Goal: Task Accomplishment & Management: Use online tool/utility

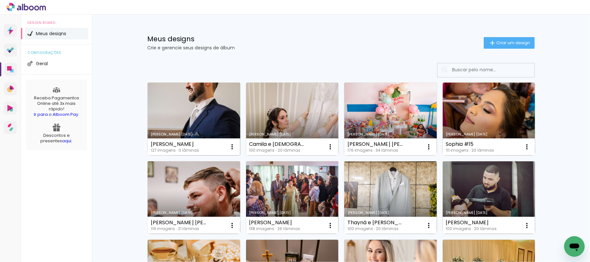
click at [199, 115] on link "Criado em [DATE]" at bounding box center [193, 119] width 93 height 73
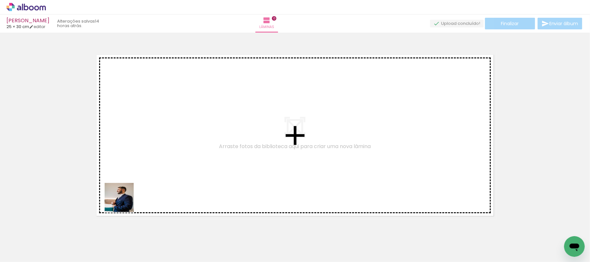
drag, startPoint x: 68, startPoint y: 244, endPoint x: 122, endPoint y: 203, distance: 68.0
click at [126, 200] on quentale-workspace at bounding box center [295, 131] width 590 height 262
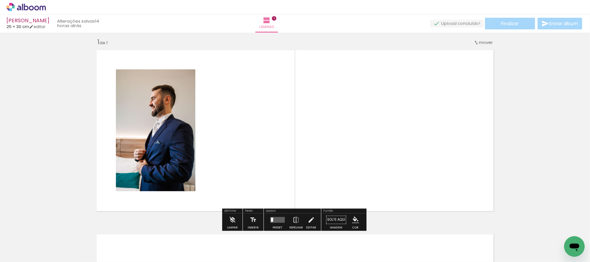
scroll to position [8, 0]
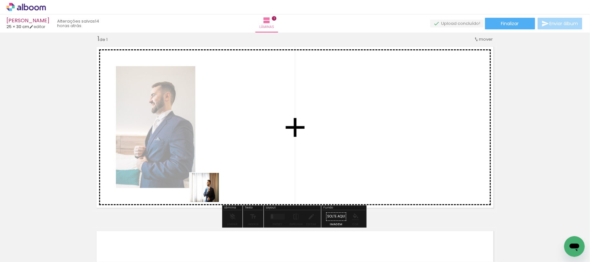
drag, startPoint x: 110, startPoint y: 242, endPoint x: 179, endPoint y: 208, distance: 77.1
click at [210, 192] on quentale-workspace at bounding box center [295, 131] width 590 height 262
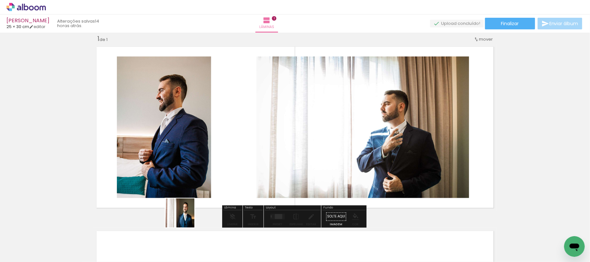
drag, startPoint x: 142, startPoint y: 236, endPoint x: 207, endPoint y: 207, distance: 71.2
click at [216, 201] on quentale-workspace at bounding box center [295, 131] width 590 height 262
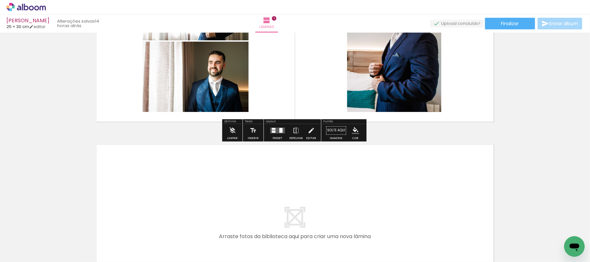
scroll to position [180, 0]
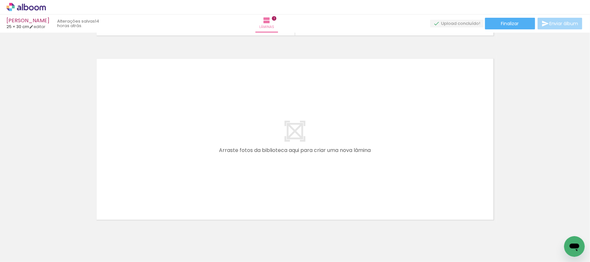
click at [30, 241] on input "Todas as fotos" at bounding box center [18, 242] width 25 height 5
click at [0, 0] on slot "Não utilizadas" at bounding box center [0, 0] width 0 height 0
type input "Não utilizadas"
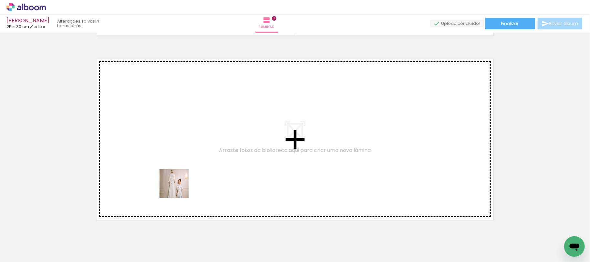
drag, startPoint x: 70, startPoint y: 240, endPoint x: 179, endPoint y: 188, distance: 120.1
click at [179, 188] on quentale-workspace at bounding box center [295, 131] width 590 height 262
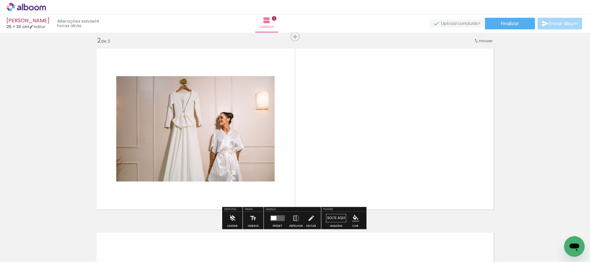
scroll to position [192, 0]
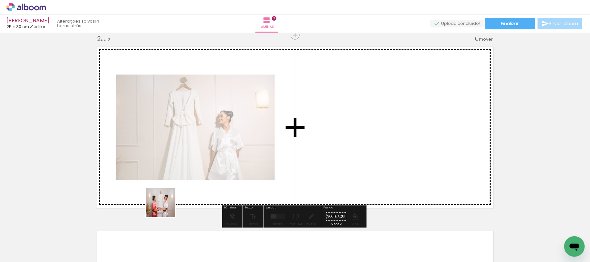
drag, startPoint x: 72, startPoint y: 238, endPoint x: 214, endPoint y: 190, distance: 150.2
click at [214, 190] on quentale-workspace at bounding box center [295, 131] width 590 height 262
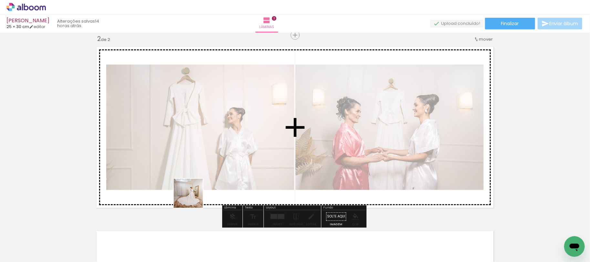
drag, startPoint x: 67, startPoint y: 241, endPoint x: 194, endPoint y: 198, distance: 133.6
click at [194, 198] on quentale-workspace at bounding box center [295, 131] width 590 height 262
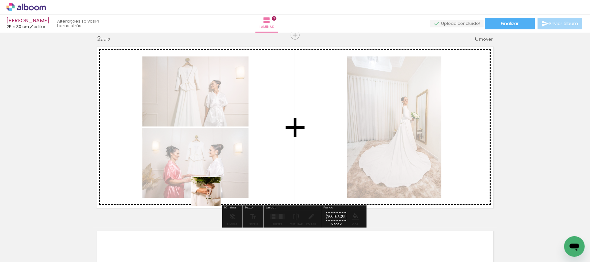
drag, startPoint x: 70, startPoint y: 242, endPoint x: 211, endPoint y: 197, distance: 147.7
click at [211, 197] on quentale-workspace at bounding box center [295, 131] width 590 height 262
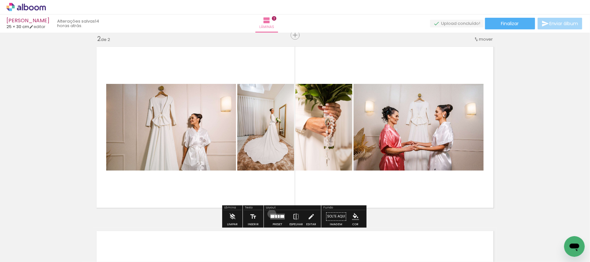
click at [270, 214] on quentale-layouter at bounding box center [277, 217] width 15 height 6
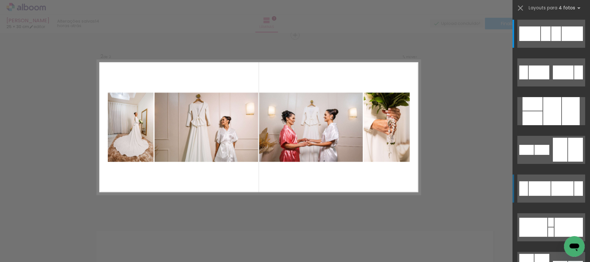
scroll to position [86, 0]
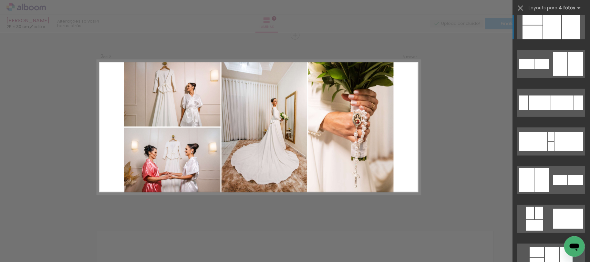
click at [553, 25] on div at bounding box center [552, 25] width 18 height 28
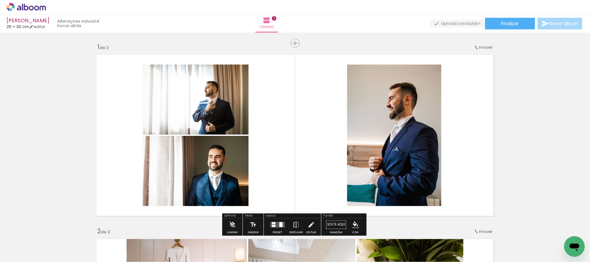
scroll to position [43, 0]
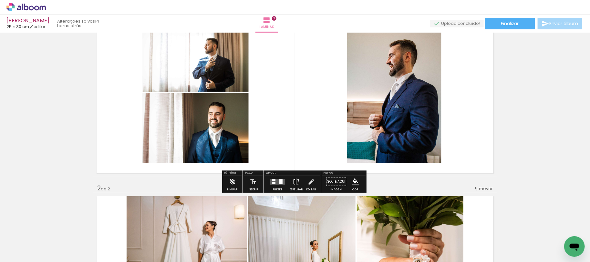
click at [279, 183] on div at bounding box center [280, 181] width 3 height 5
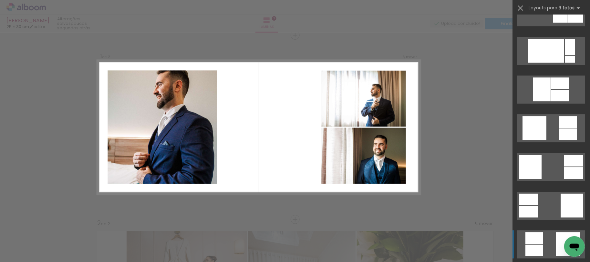
scroll to position [1033, 0]
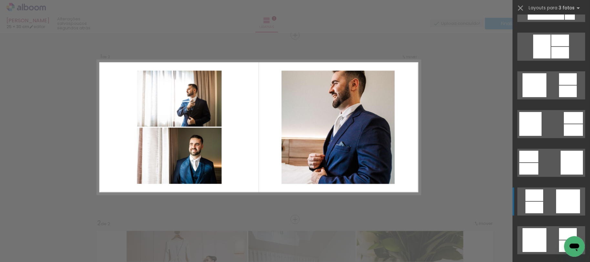
click at [561, 198] on div at bounding box center [568, 201] width 24 height 24
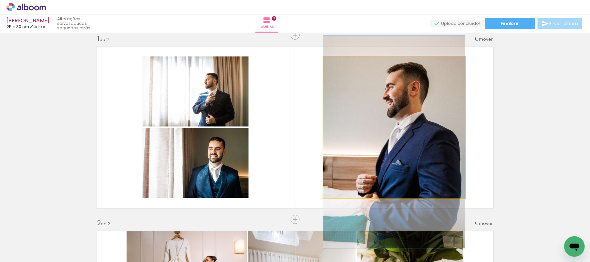
drag, startPoint x: 407, startPoint y: 134, endPoint x: 411, endPoint y: 148, distance: 15.2
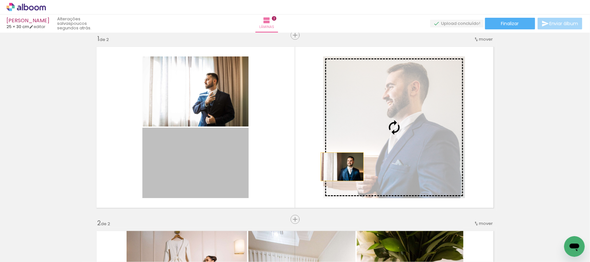
drag, startPoint x: 197, startPoint y: 167, endPoint x: 339, endPoint y: 167, distance: 142.0
click at [0, 0] on slot at bounding box center [0, 0] width 0 height 0
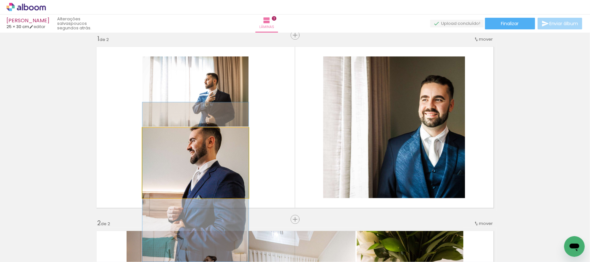
drag, startPoint x: 204, startPoint y: 152, endPoint x: 201, endPoint y: 176, distance: 24.7
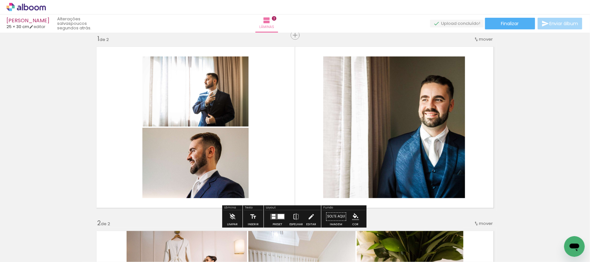
drag, startPoint x: 234, startPoint y: 150, endPoint x: 282, endPoint y: 109, distance: 63.2
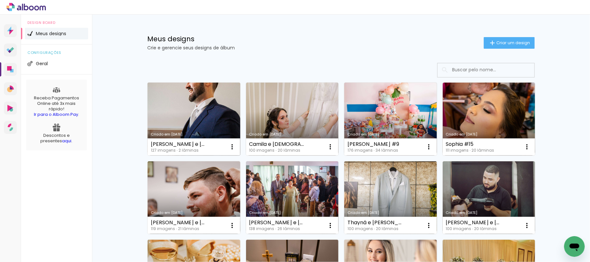
click at [201, 100] on link "Criado em [DATE]" at bounding box center [193, 119] width 93 height 73
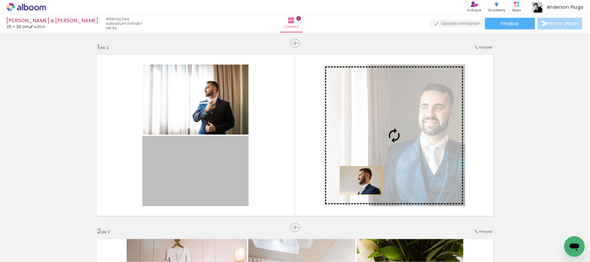
drag, startPoint x: 168, startPoint y: 182, endPoint x: 358, endPoint y: 180, distance: 190.1
click at [0, 0] on slot at bounding box center [0, 0] width 0 height 0
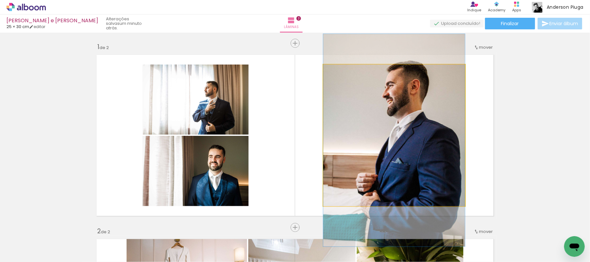
drag, startPoint x: 379, startPoint y: 162, endPoint x: 373, endPoint y: 172, distance: 11.3
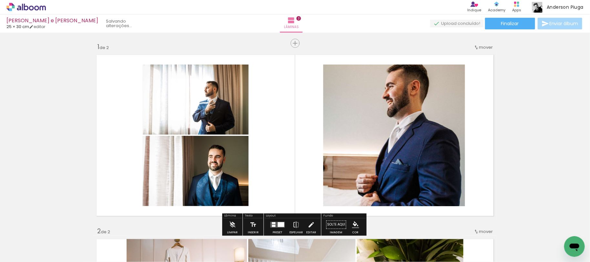
scroll to position [43, 0]
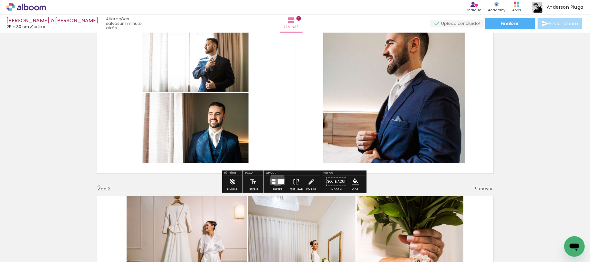
click at [274, 179] on quentale-layouter at bounding box center [277, 182] width 15 height 6
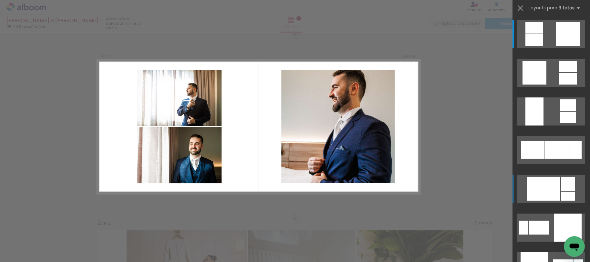
scroll to position [8, 0]
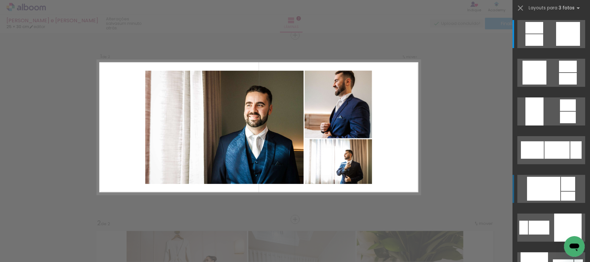
click at [540, 184] on div at bounding box center [543, 189] width 33 height 24
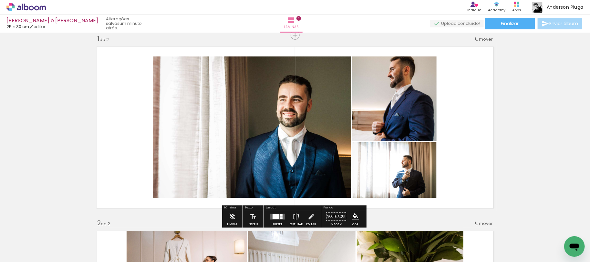
click at [292, 215] on iron-icon at bounding box center [295, 216] width 7 height 13
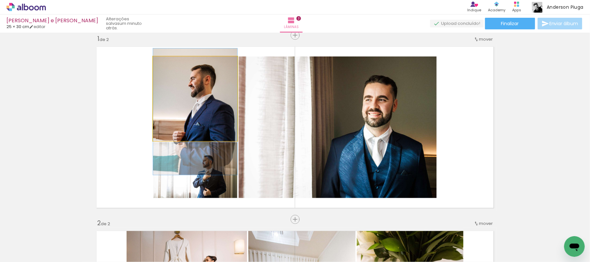
drag, startPoint x: 217, startPoint y: 120, endPoint x: 218, endPoint y: 130, distance: 9.7
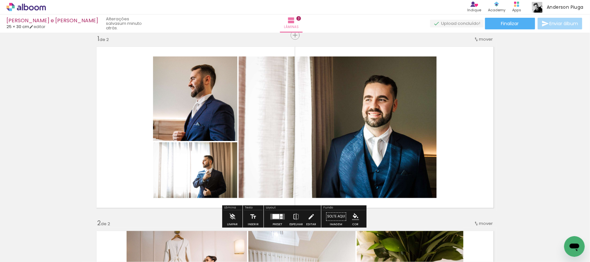
click at [196, 179] on quentale-photo at bounding box center [195, 170] width 84 height 56
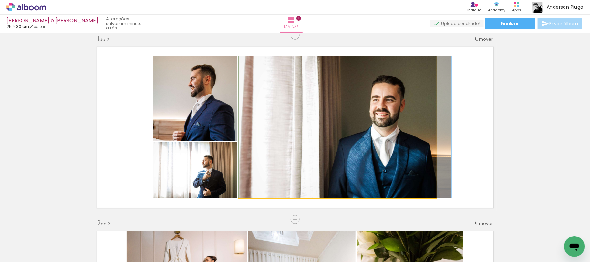
drag, startPoint x: 340, startPoint y: 179, endPoint x: 346, endPoint y: 176, distance: 6.4
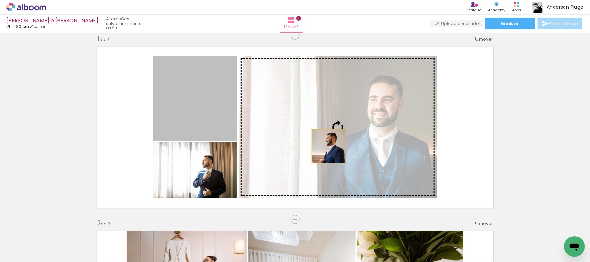
drag, startPoint x: 212, startPoint y: 122, endPoint x: 325, endPoint y: 146, distance: 115.7
click at [0, 0] on slot at bounding box center [0, 0] width 0 height 0
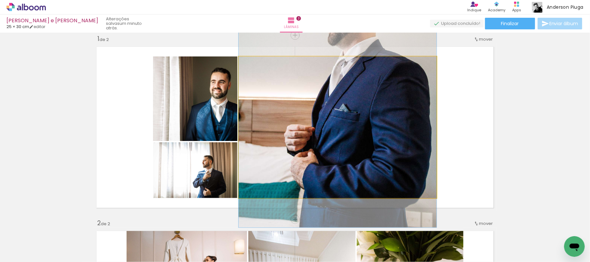
drag, startPoint x: 364, startPoint y: 128, endPoint x: 364, endPoint y: 78, distance: 49.7
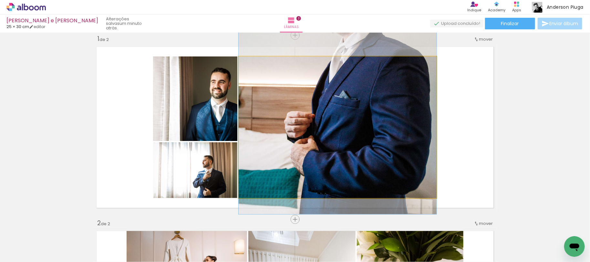
drag, startPoint x: 363, startPoint y: 123, endPoint x: 282, endPoint y: 110, distance: 82.1
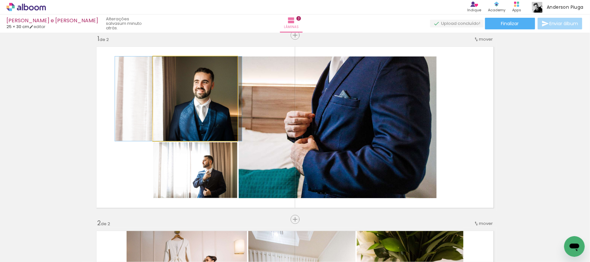
drag, startPoint x: 191, startPoint y: 109, endPoint x: 177, endPoint y: 109, distance: 14.2
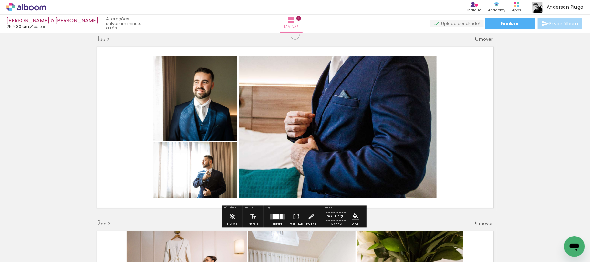
drag, startPoint x: 277, startPoint y: 215, endPoint x: 306, endPoint y: 214, distance: 28.7
click at [280, 215] on div at bounding box center [281, 215] width 3 height 3
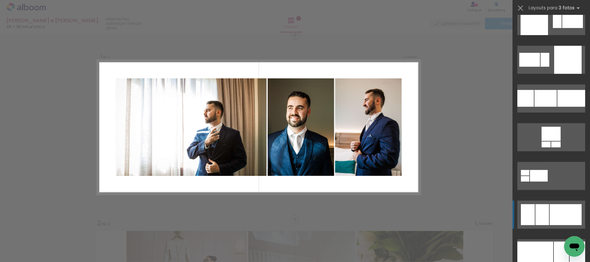
scroll to position [1527, 0]
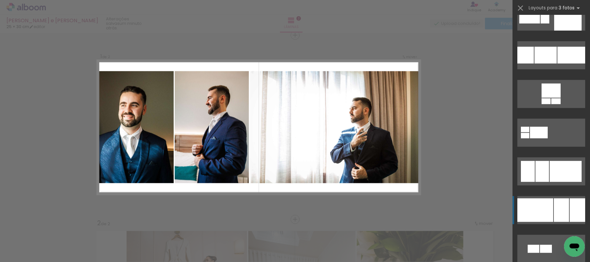
click at [547, 211] on div at bounding box center [535, 210] width 36 height 24
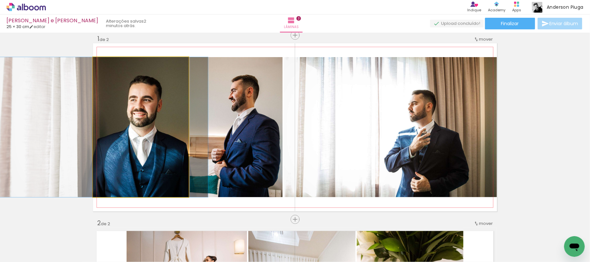
drag, startPoint x: 151, startPoint y: 166, endPoint x: 159, endPoint y: 166, distance: 7.7
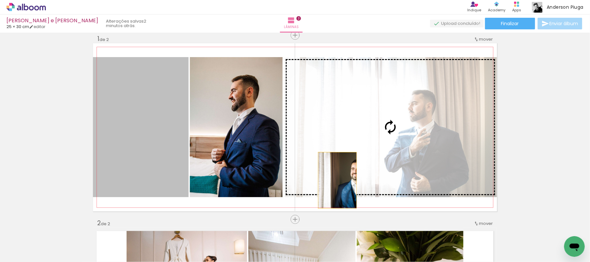
drag, startPoint x: 138, startPoint y: 180, endPoint x: 334, endPoint y: 180, distance: 195.6
click at [0, 0] on slot at bounding box center [0, 0] width 0 height 0
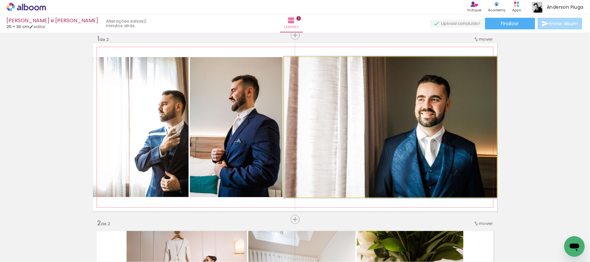
drag, startPoint x: 353, startPoint y: 178, endPoint x: 345, endPoint y: 177, distance: 8.2
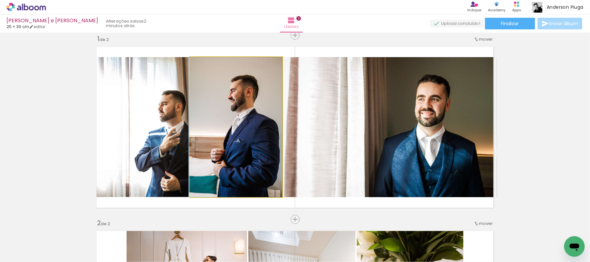
drag, startPoint x: 226, startPoint y: 174, endPoint x: 220, endPoint y: 174, distance: 6.1
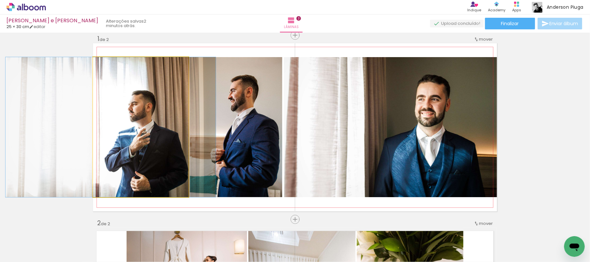
drag, startPoint x: 132, startPoint y: 170, endPoint x: 103, endPoint y: 160, distance: 30.7
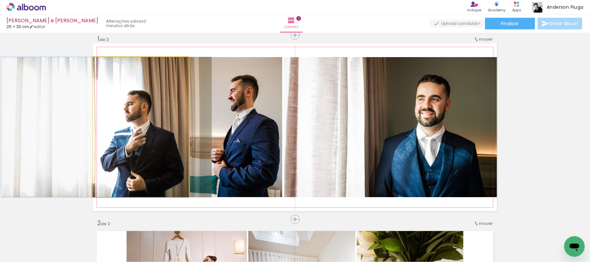
drag, startPoint x: 147, startPoint y: 172, endPoint x: 143, endPoint y: 172, distance: 4.2
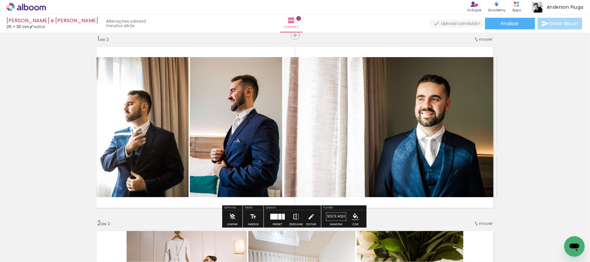
click at [292, 215] on iron-icon at bounding box center [295, 216] width 7 height 13
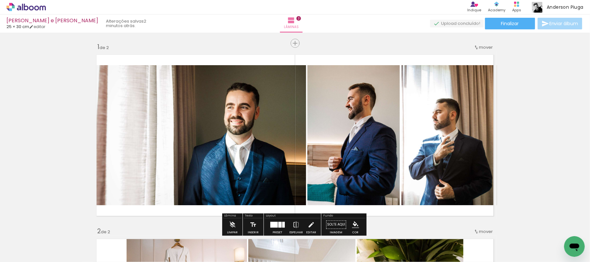
scroll to position [43, 0]
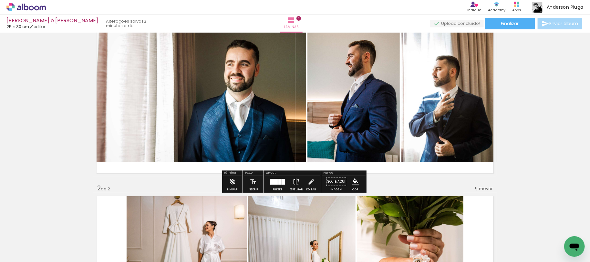
click at [274, 181] on quentale-layouter at bounding box center [277, 182] width 15 height 6
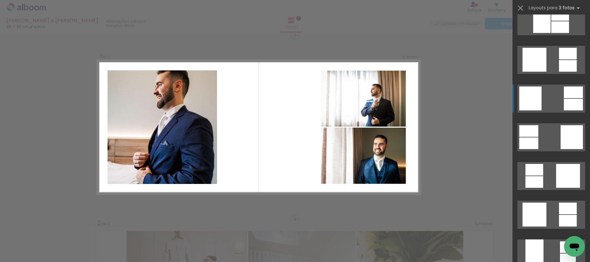
scroll to position [886, 0]
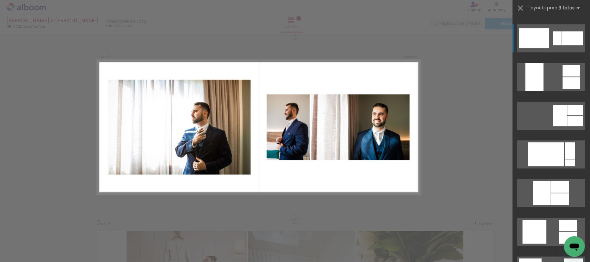
click at [539, 37] on div at bounding box center [534, 38] width 30 height 20
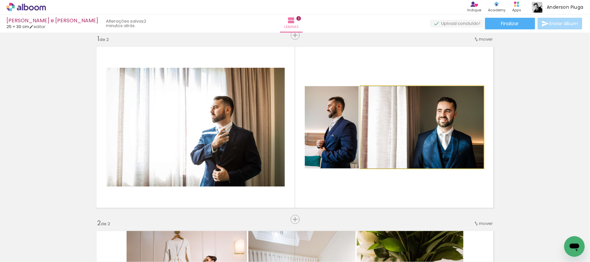
click at [435, 127] on quentale-photo at bounding box center [421, 127] width 123 height 82
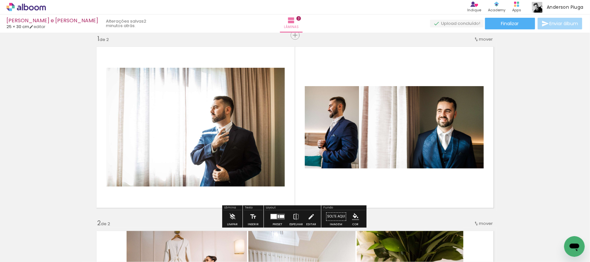
click at [278, 216] on div at bounding box center [278, 216] width 1 height 3
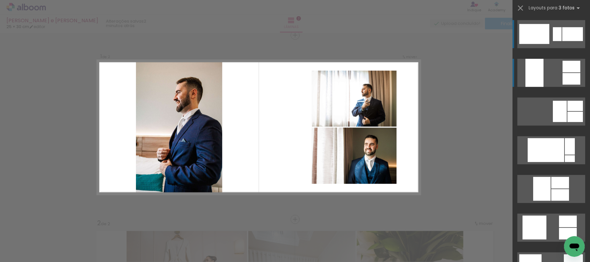
scroll to position [847, 0]
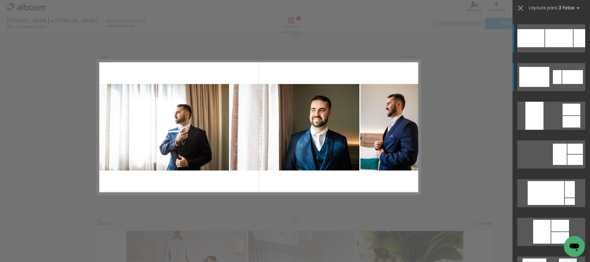
click at [548, 41] on div at bounding box center [559, 38] width 28 height 18
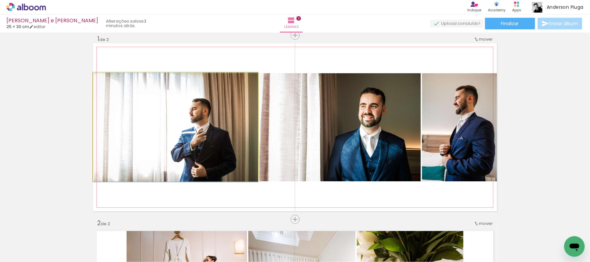
drag, startPoint x: 224, startPoint y: 149, endPoint x: 234, endPoint y: 149, distance: 10.0
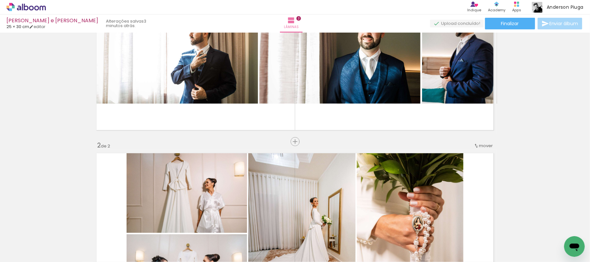
scroll to position [0, 0]
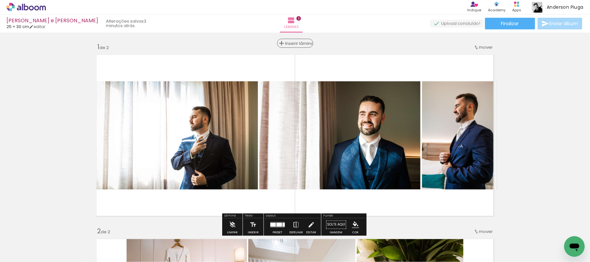
click at [292, 44] on span "Inserir lâmina" at bounding box center [297, 43] width 25 height 4
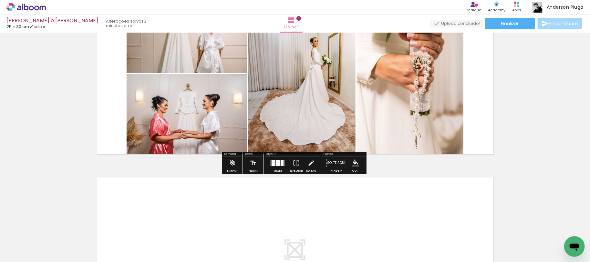
scroll to position [473, 0]
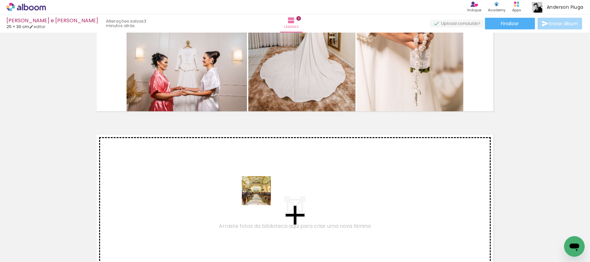
drag, startPoint x: 322, startPoint y: 246, endPoint x: 253, endPoint y: 190, distance: 88.4
click at [253, 190] on quentale-workspace at bounding box center [295, 131] width 590 height 262
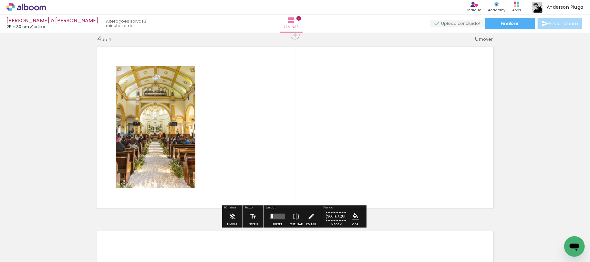
scroll to position [604, 0]
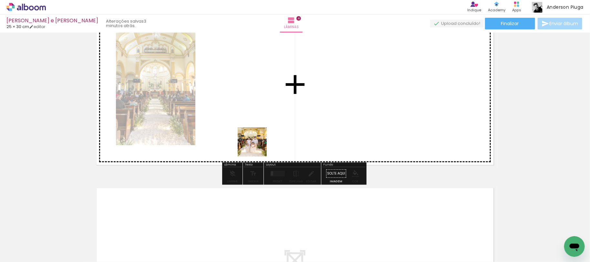
drag, startPoint x: 354, startPoint y: 246, endPoint x: 242, endPoint y: 127, distance: 163.5
click at [242, 127] on quentale-workspace at bounding box center [295, 131] width 590 height 262
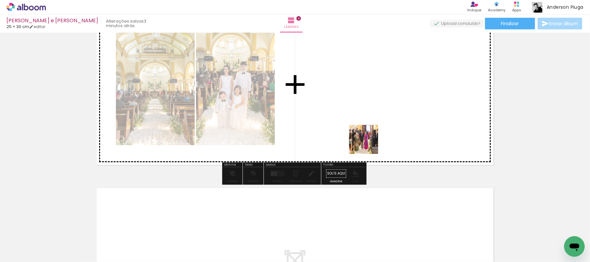
drag, startPoint x: 384, startPoint y: 244, endPoint x: 367, endPoint y: 157, distance: 89.5
click at [368, 142] on quentale-workspace at bounding box center [295, 131] width 590 height 262
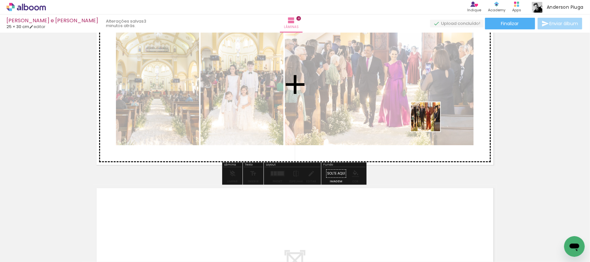
drag, startPoint x: 431, startPoint y: 245, endPoint x: 430, endPoint y: 122, distance: 123.3
click at [430, 122] on quentale-workspace at bounding box center [295, 131] width 590 height 262
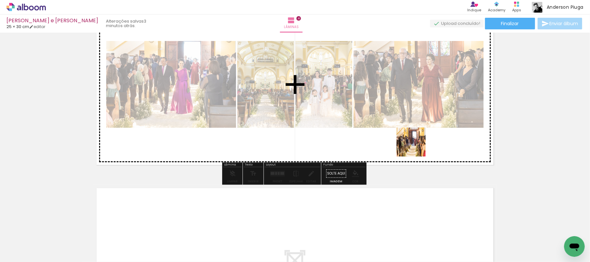
drag, startPoint x: 466, startPoint y: 245, endPoint x: 419, endPoint y: 160, distance: 96.2
click at [415, 145] on quentale-workspace at bounding box center [295, 131] width 590 height 262
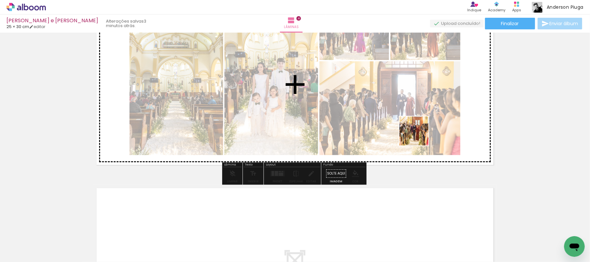
drag, startPoint x: 499, startPoint y: 243, endPoint x: 417, endPoint y: 134, distance: 137.1
click at [418, 135] on quentale-workspace at bounding box center [295, 131] width 590 height 262
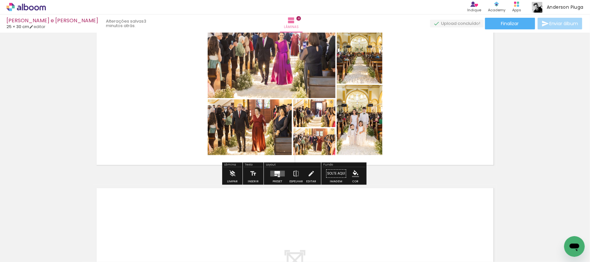
scroll to position [733, 0]
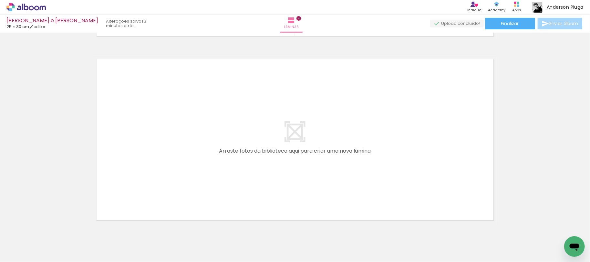
click at [29, 243] on input "Todas as fotos" at bounding box center [18, 242] width 25 height 5
click at [0, 0] on slot "Não utilizadas" at bounding box center [0, 0] width 0 height 0
type input "Não utilizadas"
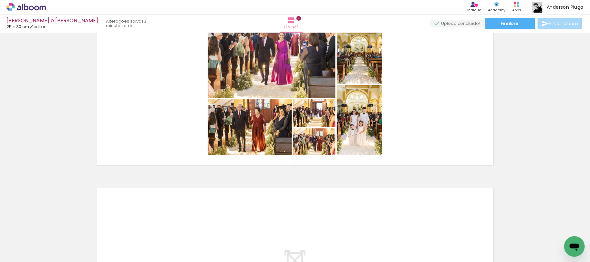
scroll to position [561, 0]
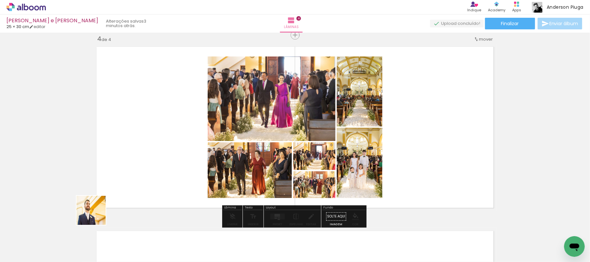
drag, startPoint x: 65, startPoint y: 236, endPoint x: 178, endPoint y: 160, distance: 135.7
click at [178, 160] on quentale-workspace at bounding box center [295, 131] width 590 height 262
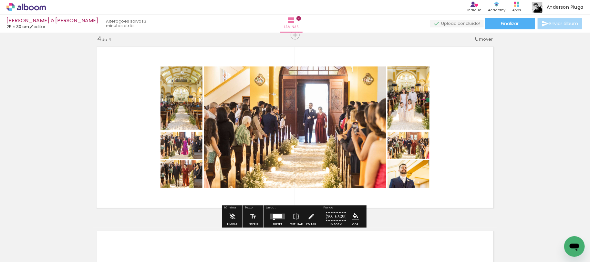
click at [273, 216] on div at bounding box center [277, 217] width 9 height 4
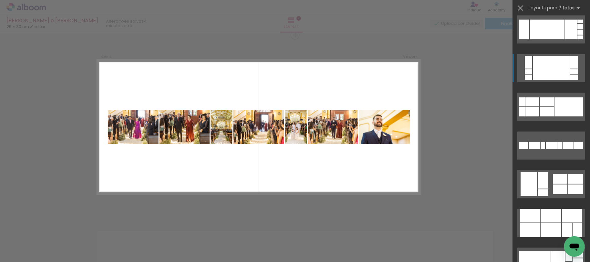
scroll to position [473, 0]
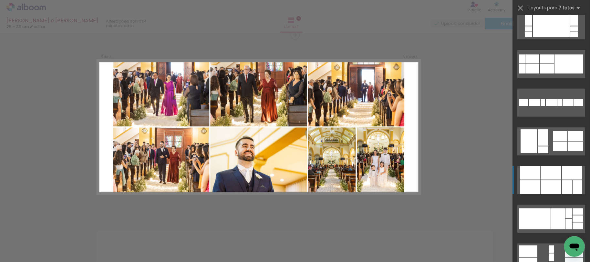
click at [550, 179] on div at bounding box center [550, 173] width 21 height 14
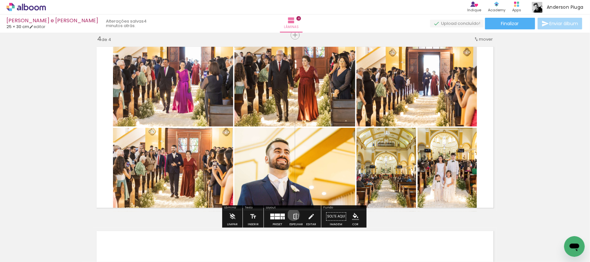
drag, startPoint x: 290, startPoint y: 215, endPoint x: 294, endPoint y: 214, distance: 3.9
click at [292, 215] on iron-icon at bounding box center [295, 216] width 7 height 13
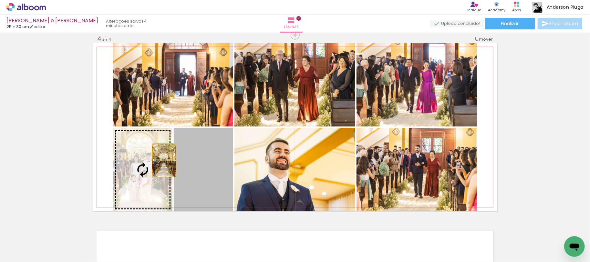
drag, startPoint x: 209, startPoint y: 168, endPoint x: 155, endPoint y: 160, distance: 54.4
click at [0, 0] on slot at bounding box center [0, 0] width 0 height 0
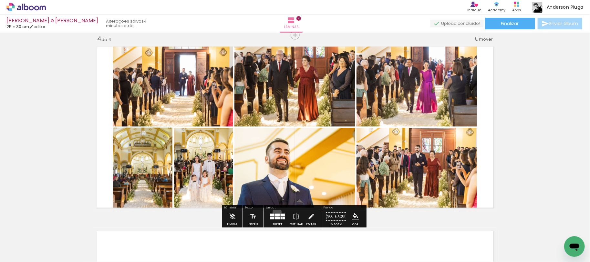
click at [274, 212] on div at bounding box center [277, 216] width 17 height 13
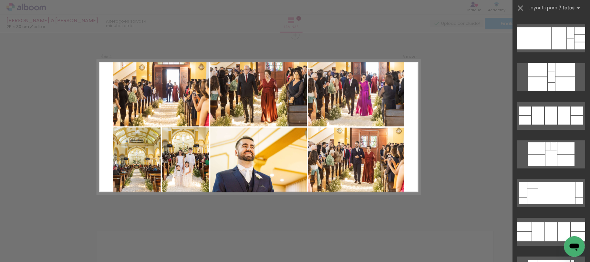
scroll to position [1007, 0]
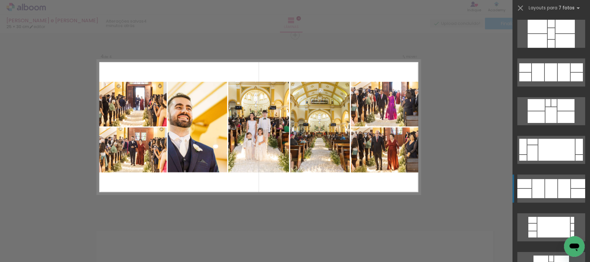
click at [545, 192] on div at bounding box center [551, 188] width 12 height 19
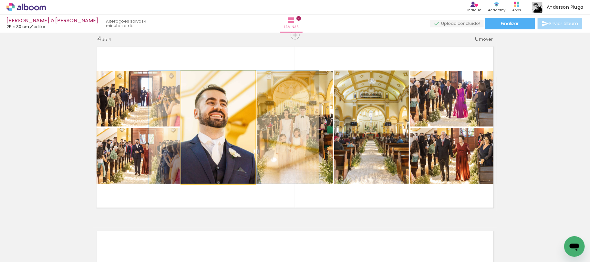
drag, startPoint x: 211, startPoint y: 154, endPoint x: 227, endPoint y: 153, distance: 15.8
click at [225, 153] on quentale-photo at bounding box center [218, 127] width 74 height 113
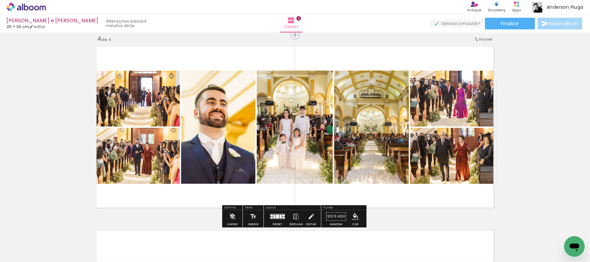
click at [276, 216] on div at bounding box center [277, 217] width 3 height 4
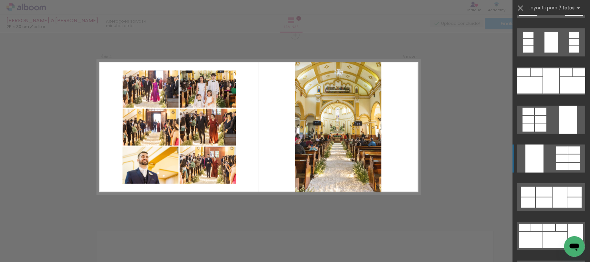
scroll to position [1506, 0]
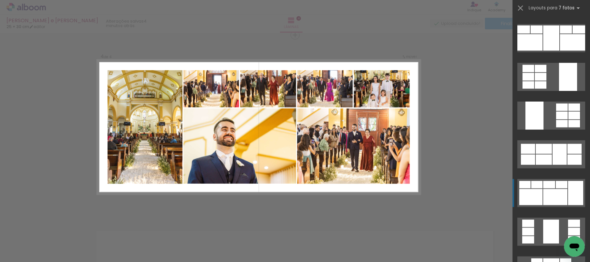
click at [550, 195] on div at bounding box center [555, 197] width 24 height 16
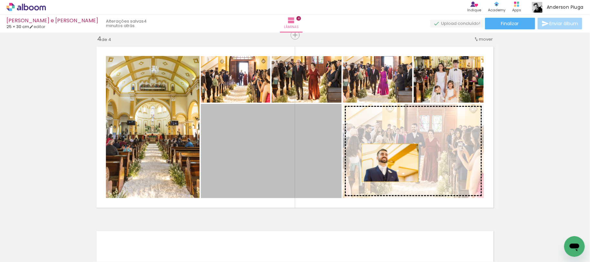
drag, startPoint x: 287, startPoint y: 163, endPoint x: 388, endPoint y: 163, distance: 100.7
click at [0, 0] on slot at bounding box center [0, 0] width 0 height 0
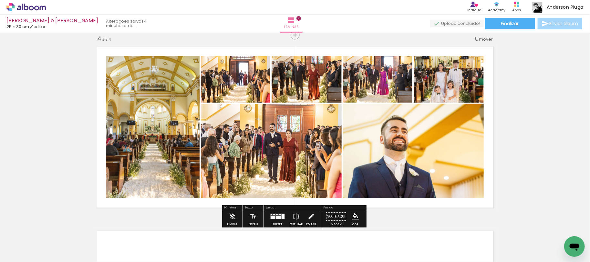
drag, startPoint x: 403, startPoint y: 83, endPoint x: 439, endPoint y: 86, distance: 35.6
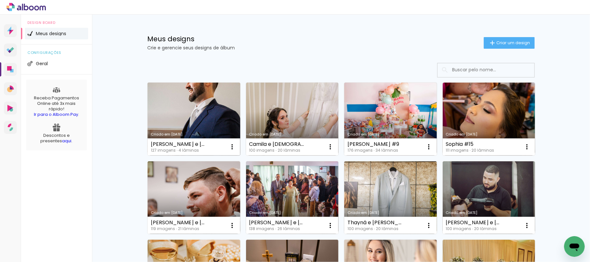
click at [188, 99] on link "Criado em [DATE]" at bounding box center [193, 119] width 93 height 73
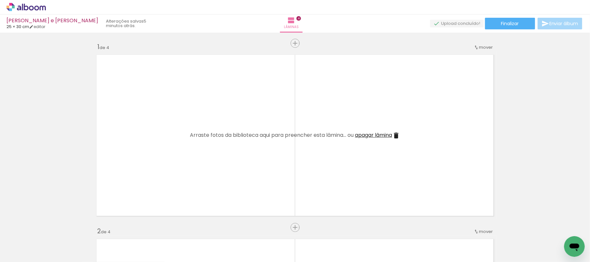
click at [22, 241] on input "Todas as fotos" at bounding box center [18, 242] width 25 height 5
click at [0, 0] on slot "Não utilizadas" at bounding box center [0, 0] width 0 height 0
type input "Não utilizadas"
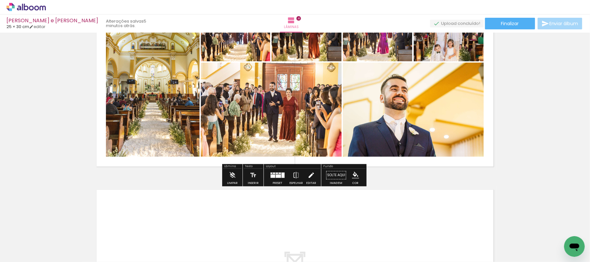
scroll to position [559, 0]
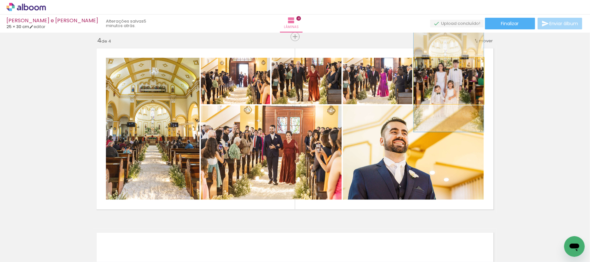
drag, startPoint x: 442, startPoint y: 95, endPoint x: 445, endPoint y: 94, distance: 3.3
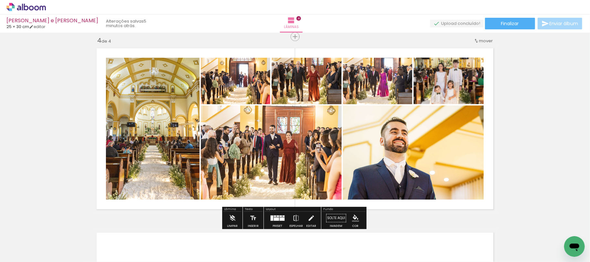
drag, startPoint x: 276, startPoint y: 216, endPoint x: 306, endPoint y: 217, distance: 30.7
click at [281, 216] on div at bounding box center [277, 218] width 17 height 13
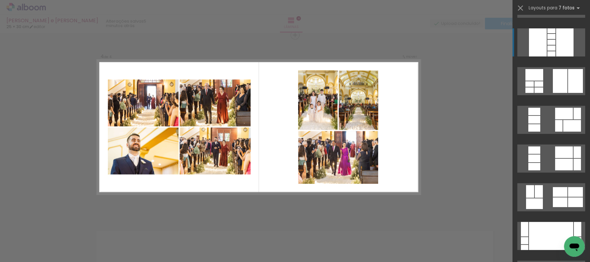
scroll to position [0, 0]
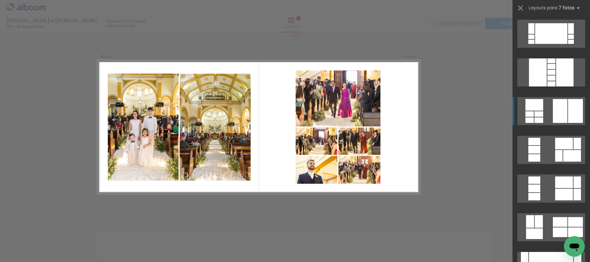
click at [568, 116] on div at bounding box center [575, 111] width 15 height 24
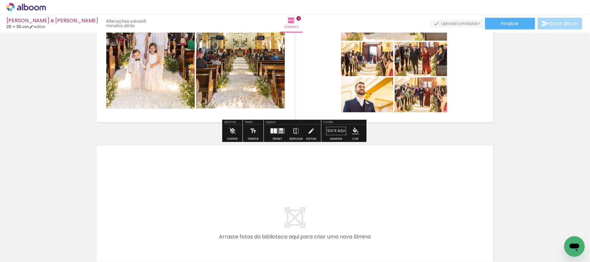
scroll to position [604, 0]
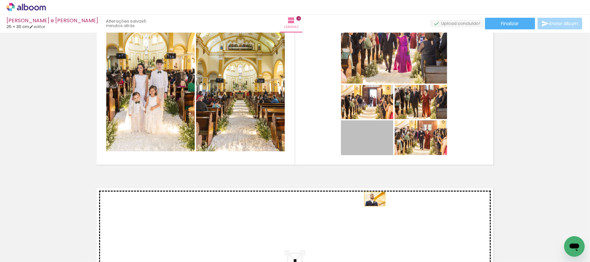
drag, startPoint x: 381, startPoint y: 147, endPoint x: 371, endPoint y: 199, distance: 53.5
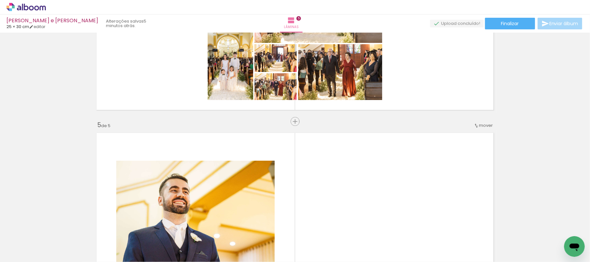
scroll to position [616, 0]
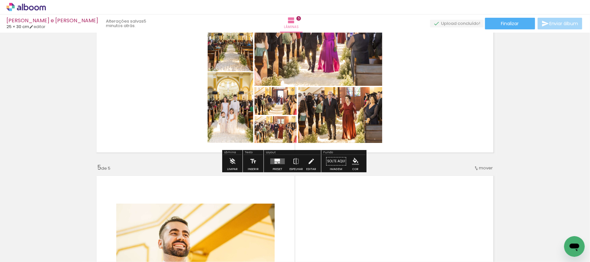
click at [278, 163] on div at bounding box center [279, 163] width 2 height 1
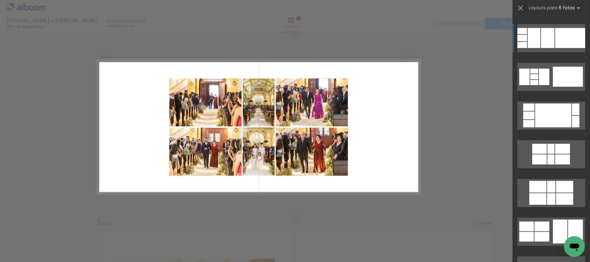
scroll to position [387, 0]
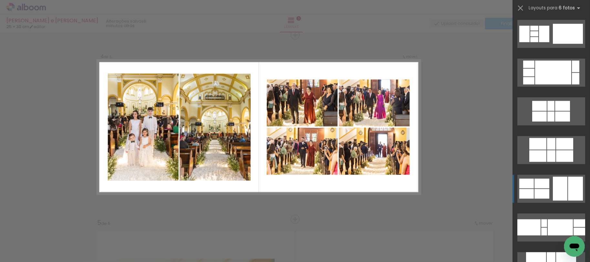
click at [546, 181] on quentale-layouter at bounding box center [551, 189] width 68 height 28
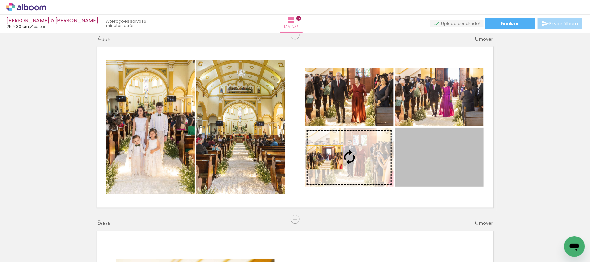
drag, startPoint x: 431, startPoint y: 157, endPoint x: 327, endPoint y: 160, distance: 104.3
click at [0, 0] on slot at bounding box center [0, 0] width 0 height 0
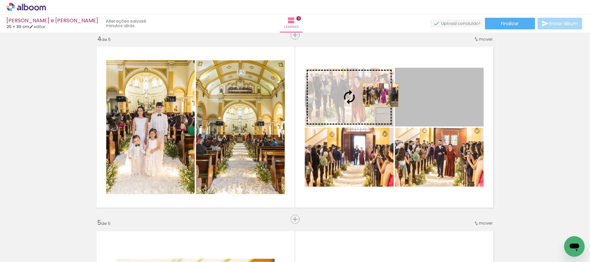
drag, startPoint x: 438, startPoint y: 95, endPoint x: 375, endPoint y: 96, distance: 63.0
click at [0, 0] on slot at bounding box center [0, 0] width 0 height 0
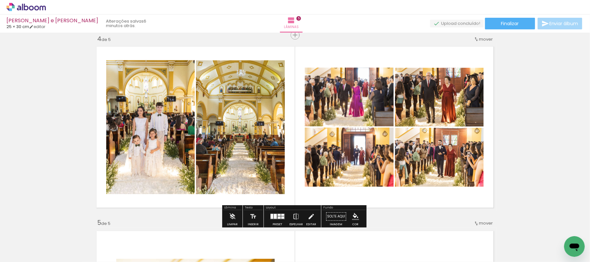
drag, startPoint x: 223, startPoint y: 132, endPoint x: 132, endPoint y: 131, distance: 91.0
click at [0, 0] on slot at bounding box center [0, 0] width 0 height 0
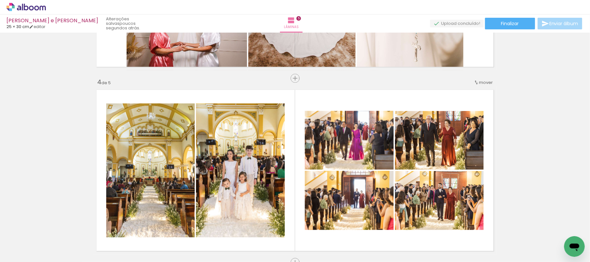
scroll to position [561, 0]
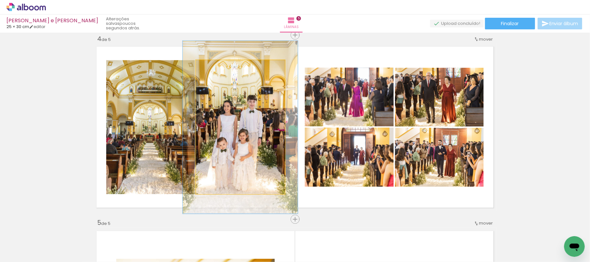
drag, startPoint x: 211, startPoint y: 67, endPoint x: 220, endPoint y: 78, distance: 14.4
type paper-slider "127"
click at [217, 67] on div at bounding box center [217, 67] width 10 height 10
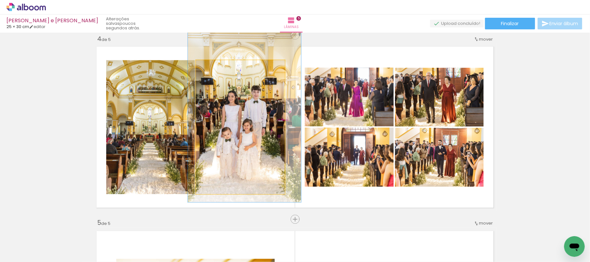
drag, startPoint x: 240, startPoint y: 116, endPoint x: 242, endPoint y: 107, distance: 9.6
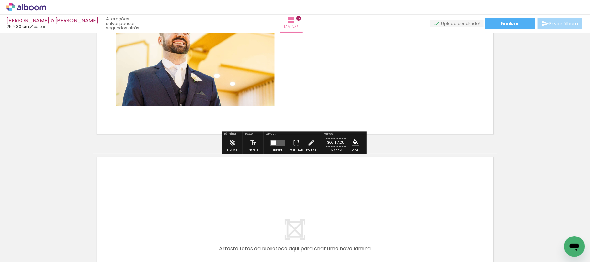
scroll to position [905, 0]
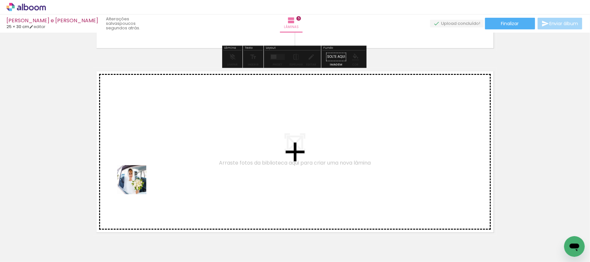
drag, startPoint x: 64, startPoint y: 242, endPoint x: 99, endPoint y: 231, distance: 36.4
click at [139, 181] on quentale-workspace at bounding box center [295, 131] width 590 height 262
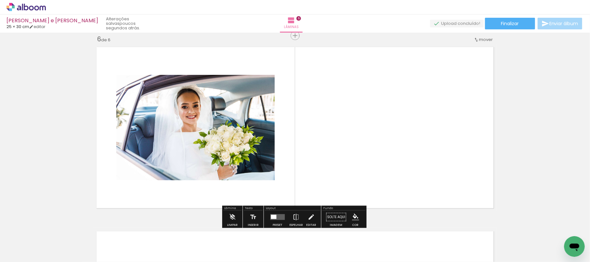
scroll to position [929, 0]
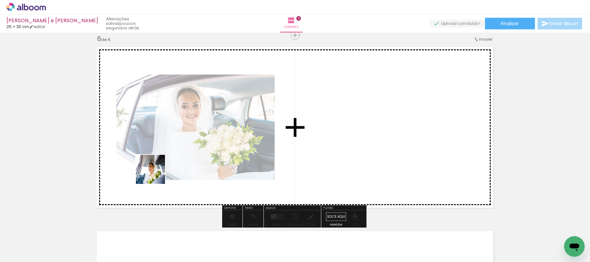
drag, startPoint x: 71, startPoint y: 242, endPoint x: 141, endPoint y: 190, distance: 87.9
click at [156, 174] on quentale-workspace at bounding box center [295, 131] width 590 height 262
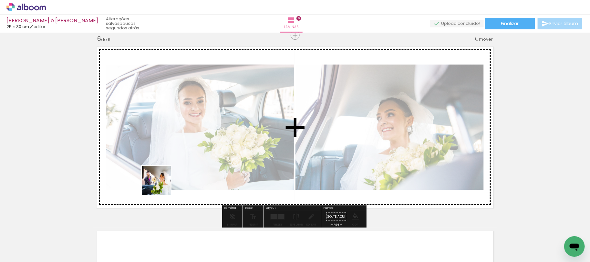
drag, startPoint x: 64, startPoint y: 247, endPoint x: 156, endPoint y: 203, distance: 101.3
click at [168, 179] on quentale-workspace at bounding box center [295, 131] width 590 height 262
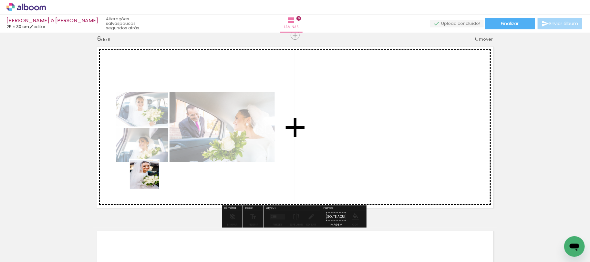
drag, startPoint x: 66, startPoint y: 243, endPoint x: 155, endPoint y: 176, distance: 111.7
click at [156, 173] on quentale-workspace at bounding box center [295, 131] width 590 height 262
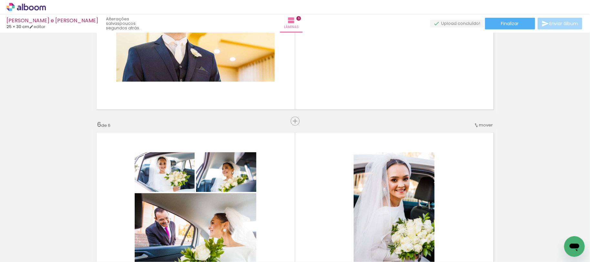
scroll to position [801, 0]
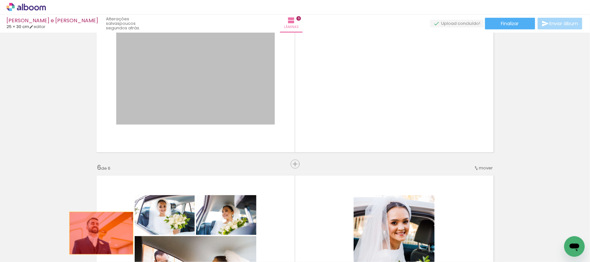
drag, startPoint x: 183, startPoint y: 126, endPoint x: 97, endPoint y: 235, distance: 138.3
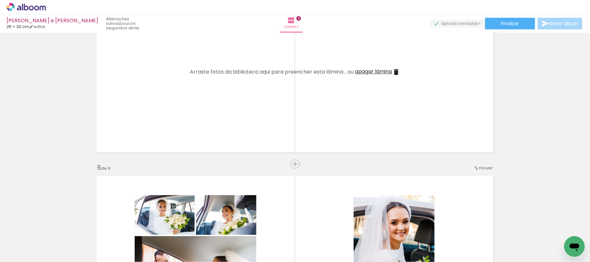
click at [382, 72] on span "apagar lâmina" at bounding box center [373, 71] width 37 height 7
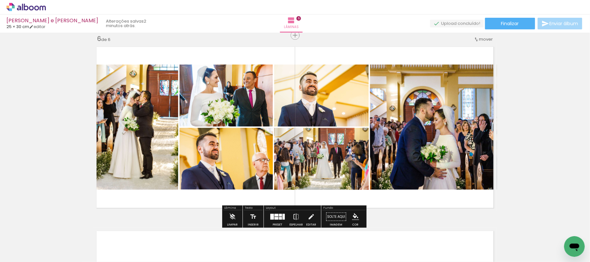
scroll to position [2315, 0]
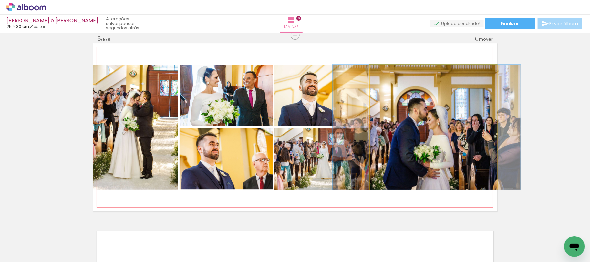
drag, startPoint x: 429, startPoint y: 110, endPoint x: 422, endPoint y: 109, distance: 6.8
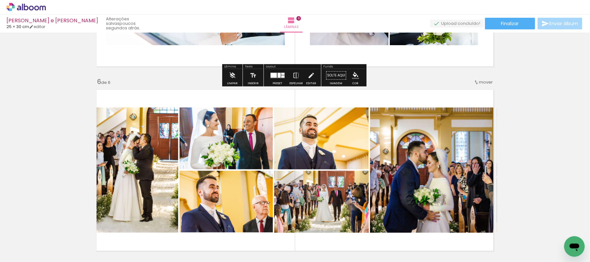
scroll to position [929, 0]
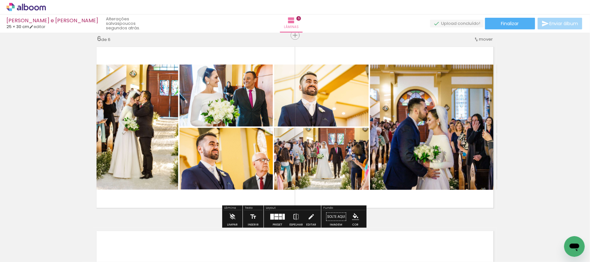
click at [272, 216] on quentale-layouter at bounding box center [277, 217] width 15 height 6
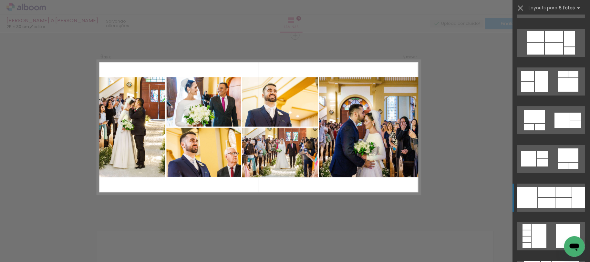
scroll to position [2479, 0]
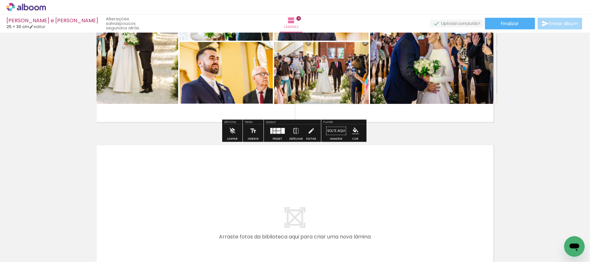
scroll to position [929, 0]
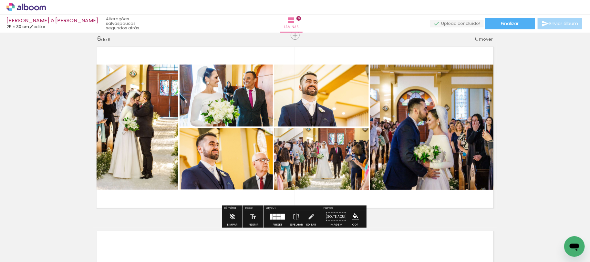
click at [277, 212] on div at bounding box center [277, 216] width 17 height 13
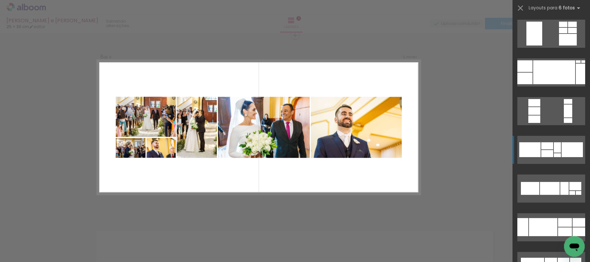
scroll to position [43, 0]
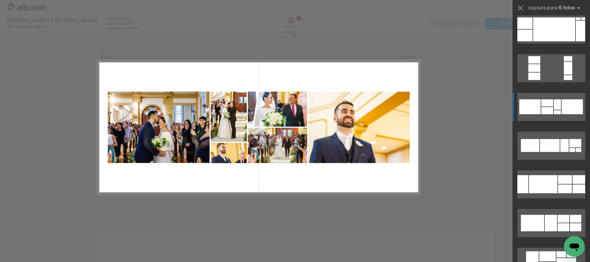
click at [557, 106] on div at bounding box center [556, 104] width 7 height 10
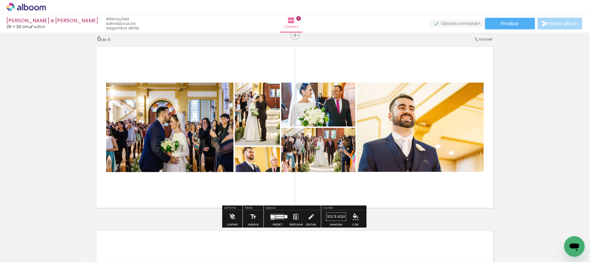
click at [292, 217] on iron-icon at bounding box center [295, 216] width 7 height 13
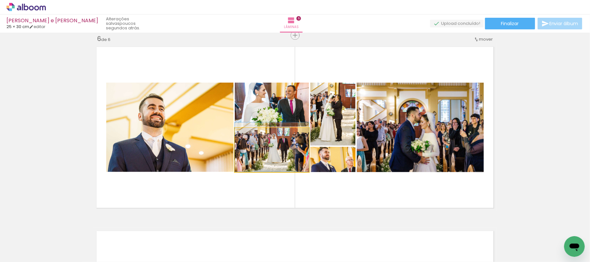
drag, startPoint x: 262, startPoint y: 156, endPoint x: 164, endPoint y: 143, distance: 99.3
click at [0, 0] on slot at bounding box center [0, 0] width 0 height 0
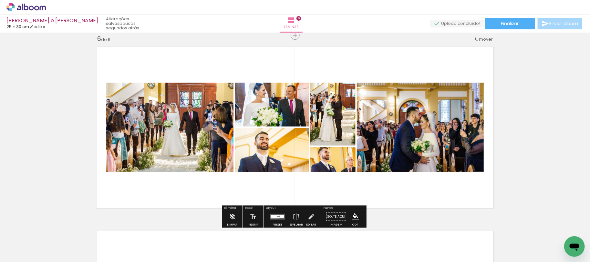
scroll to position [1015, 0]
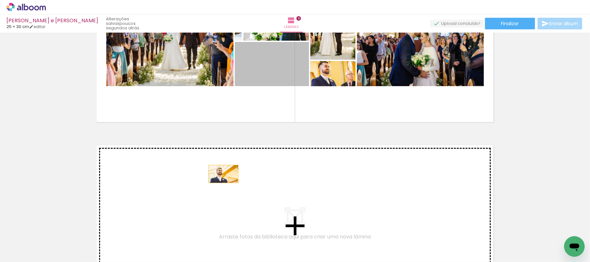
drag, startPoint x: 261, startPoint y: 68, endPoint x: 219, endPoint y: 140, distance: 84.2
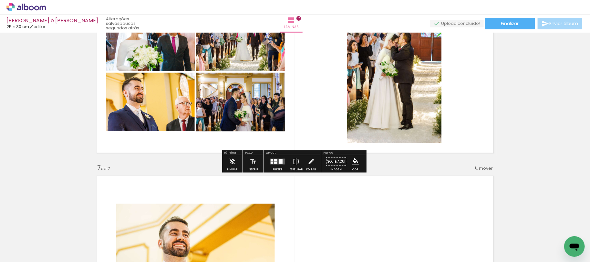
scroll to position [942, 0]
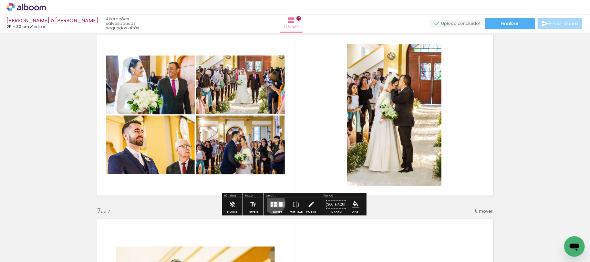
click at [274, 203] on div at bounding box center [275, 203] width 3 height 2
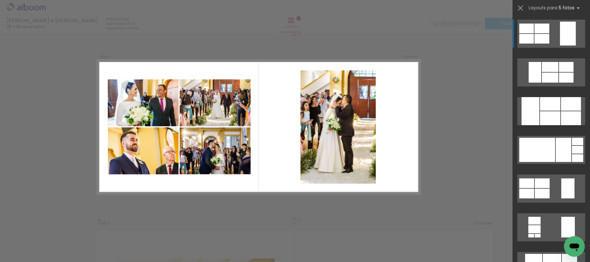
scroll to position [929, 0]
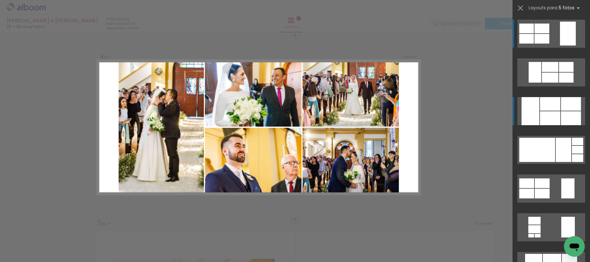
click at [540, 112] on div at bounding box center [550, 118] width 20 height 14
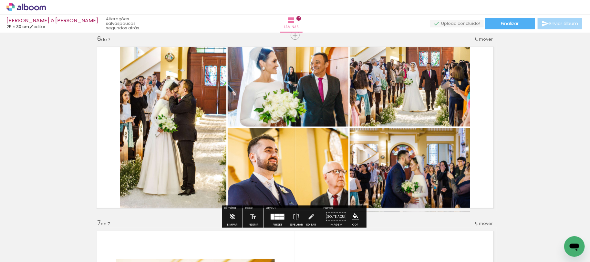
click at [274, 216] on quentale-layouter at bounding box center [277, 217] width 15 height 6
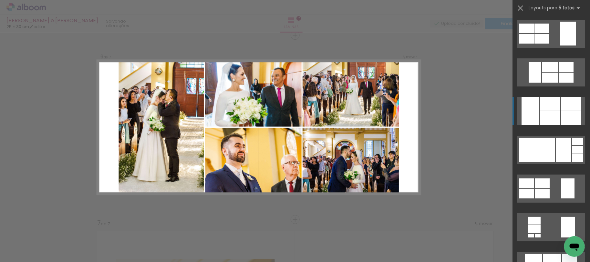
scroll to position [77, 0]
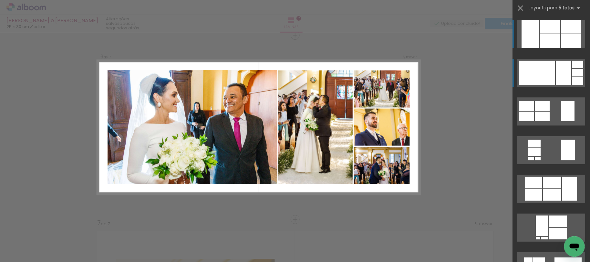
click at [572, 75] on div at bounding box center [577, 73] width 11 height 8
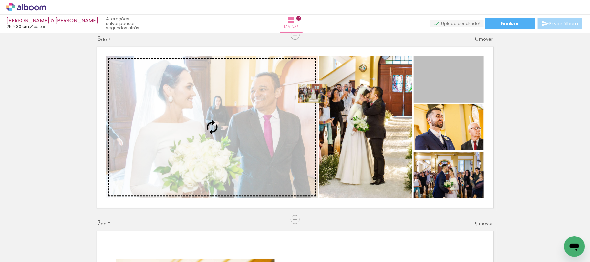
drag, startPoint x: 371, startPoint y: 88, endPoint x: 282, endPoint y: 101, distance: 90.3
click at [0, 0] on slot at bounding box center [0, 0] width 0 height 0
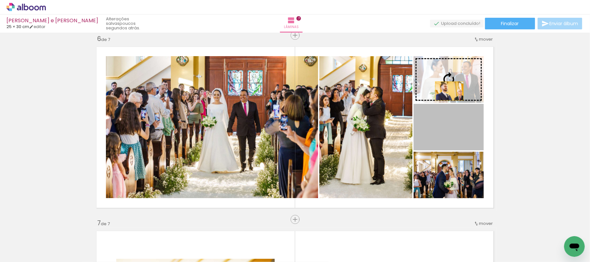
drag, startPoint x: 443, startPoint y: 126, endPoint x: 446, endPoint y: 91, distance: 35.6
click at [0, 0] on slot at bounding box center [0, 0] width 0 height 0
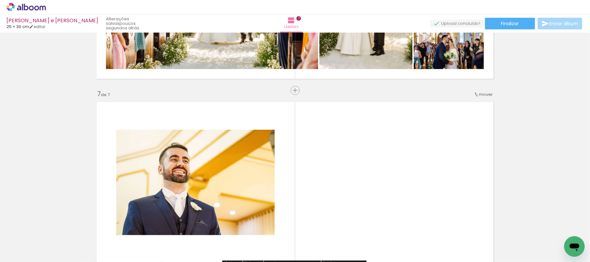
scroll to position [929, 0]
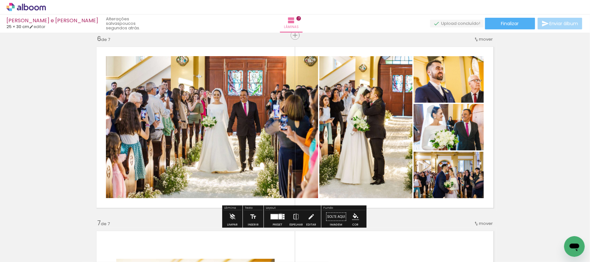
click at [279, 216] on div at bounding box center [280, 216] width 3 height 5
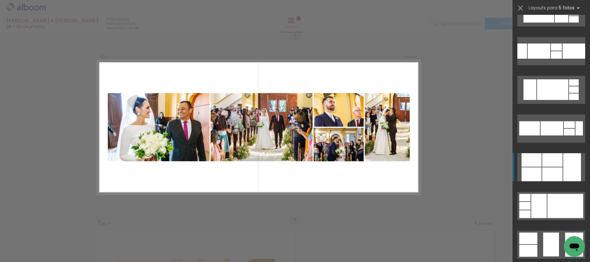
scroll to position [1463, 0]
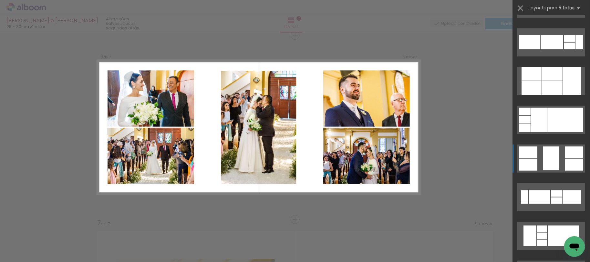
click at [550, 148] on div at bounding box center [551, 159] width 16 height 24
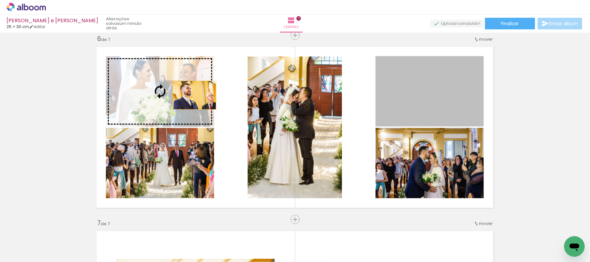
drag, startPoint x: 418, startPoint y: 96, endPoint x: 191, endPoint y: 95, distance: 226.9
click at [0, 0] on slot at bounding box center [0, 0] width 0 height 0
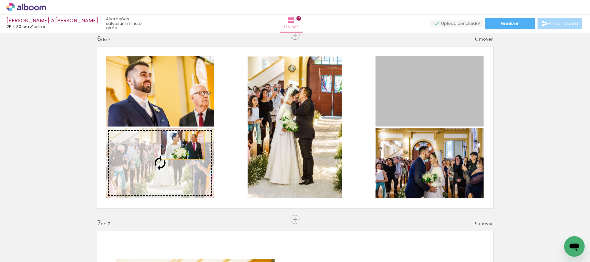
drag, startPoint x: 402, startPoint y: 102, endPoint x: 177, endPoint y: 146, distance: 229.9
click at [0, 0] on slot at bounding box center [0, 0] width 0 height 0
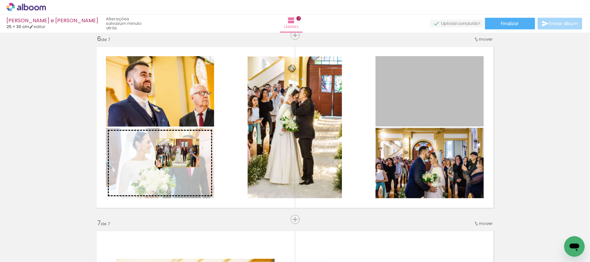
drag, startPoint x: 416, startPoint y: 102, endPoint x: 175, endPoint y: 157, distance: 247.0
click at [0, 0] on slot at bounding box center [0, 0] width 0 height 0
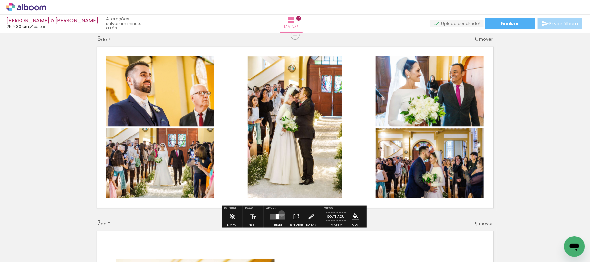
click at [278, 213] on div at bounding box center [277, 216] width 17 height 13
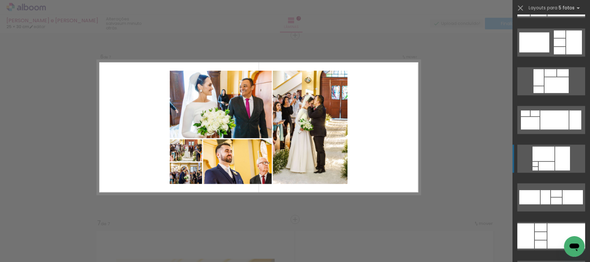
scroll to position [1932, 0]
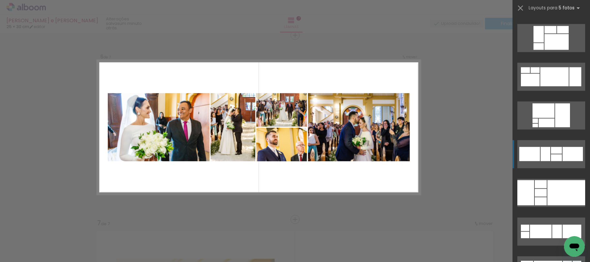
click at [562, 154] on div at bounding box center [572, 154] width 20 height 14
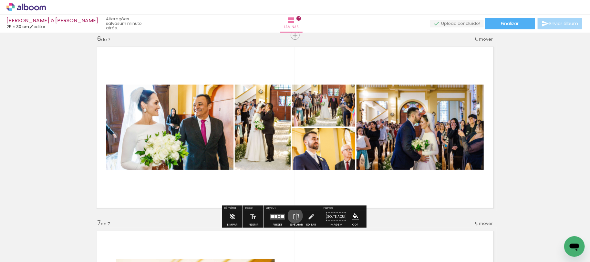
click at [292, 216] on iron-icon at bounding box center [295, 216] width 7 height 13
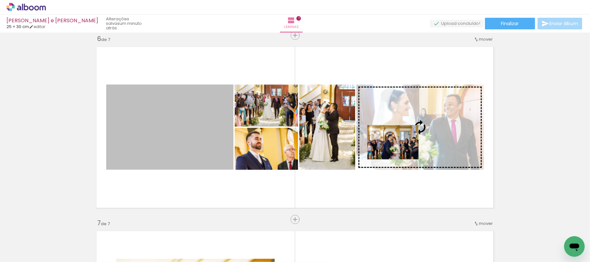
drag, startPoint x: 171, startPoint y: 142, endPoint x: 390, endPoint y: 142, distance: 218.8
click at [0, 0] on slot at bounding box center [0, 0] width 0 height 0
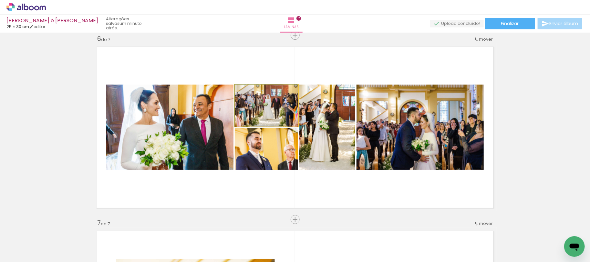
drag, startPoint x: 275, startPoint y: 108, endPoint x: 172, endPoint y: 128, distance: 105.0
click at [0, 0] on slot at bounding box center [0, 0] width 0 height 0
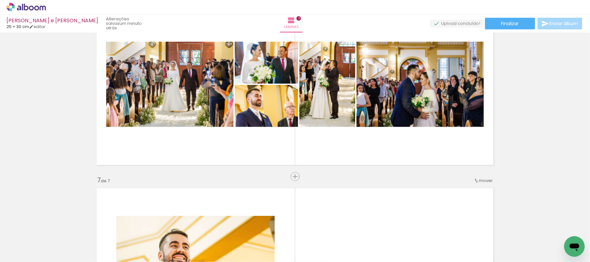
scroll to position [1015, 0]
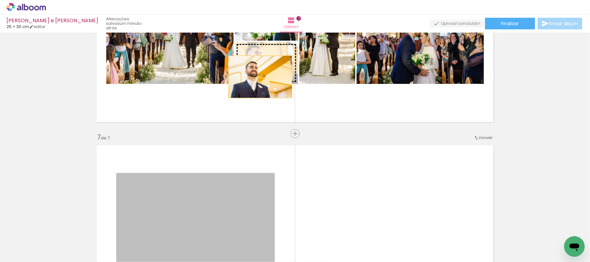
drag, startPoint x: 218, startPoint y: 192, endPoint x: 257, endPoint y: 76, distance: 121.4
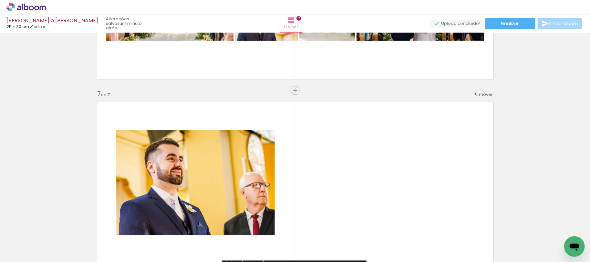
scroll to position [1144, 0]
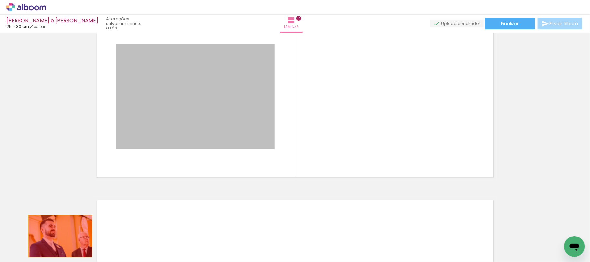
drag, startPoint x: 170, startPoint y: 116, endPoint x: 56, endPoint y: 234, distance: 164.3
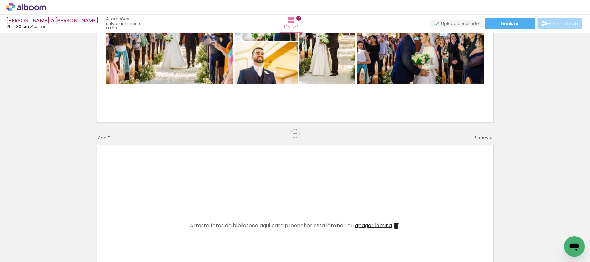
scroll to position [1059, 0]
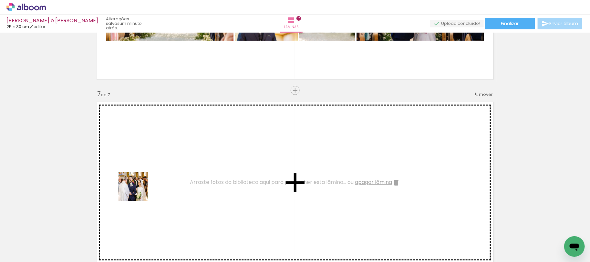
drag, startPoint x: 104, startPoint y: 242, endPoint x: 148, endPoint y: 168, distance: 85.7
click at [148, 168] on quentale-workspace at bounding box center [295, 131] width 590 height 262
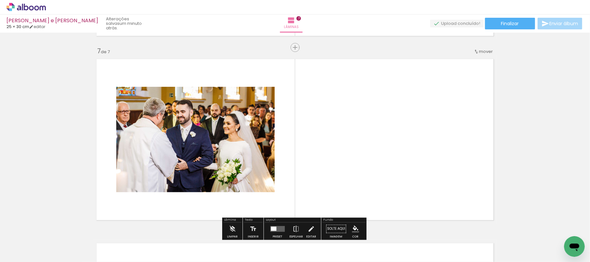
scroll to position [1144, 0]
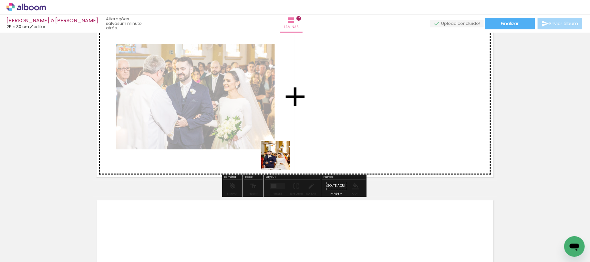
drag, startPoint x: 103, startPoint y: 248, endPoint x: 260, endPoint y: 167, distance: 176.8
click at [281, 160] on quentale-workspace at bounding box center [295, 131] width 590 height 262
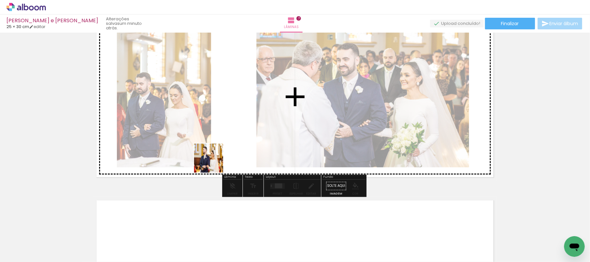
drag, startPoint x: 99, startPoint y: 246, endPoint x: 218, endPoint y: 160, distance: 147.0
click at [218, 160] on quentale-workspace at bounding box center [295, 131] width 590 height 262
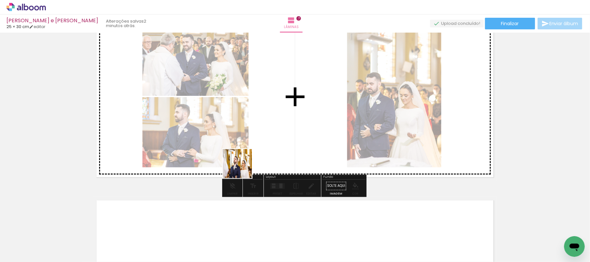
drag, startPoint x: 101, startPoint y: 249, endPoint x: 266, endPoint y: 158, distance: 188.2
click at [265, 159] on quentale-workspace at bounding box center [295, 131] width 590 height 262
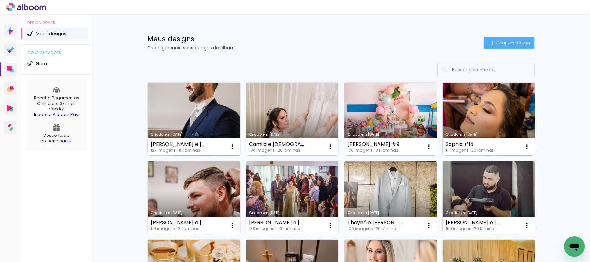
click at [211, 109] on link "Criado em [DATE]" at bounding box center [193, 119] width 93 height 73
